Goal: Information Seeking & Learning: Learn about a topic

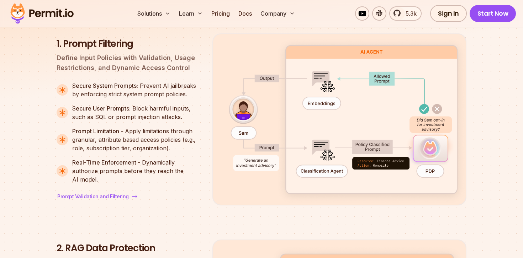
scroll to position [967, 0]
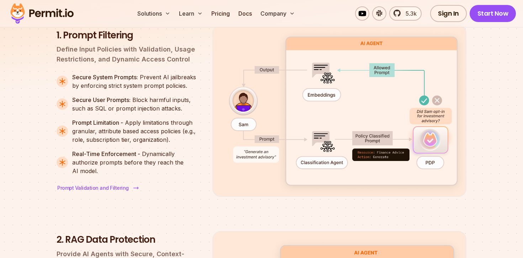
click at [97, 185] on span "Prompt Validation and Filtering" at bounding box center [93, 188] width 72 height 7
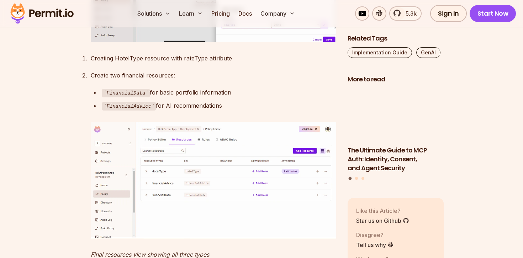
scroll to position [2833, 0]
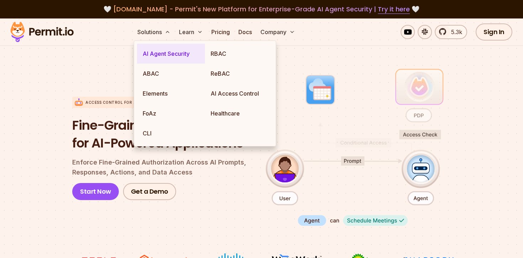
click at [165, 58] on link "AI Agent Security" at bounding box center [171, 54] width 68 height 20
